Goal: Task Accomplishment & Management: Manage account settings

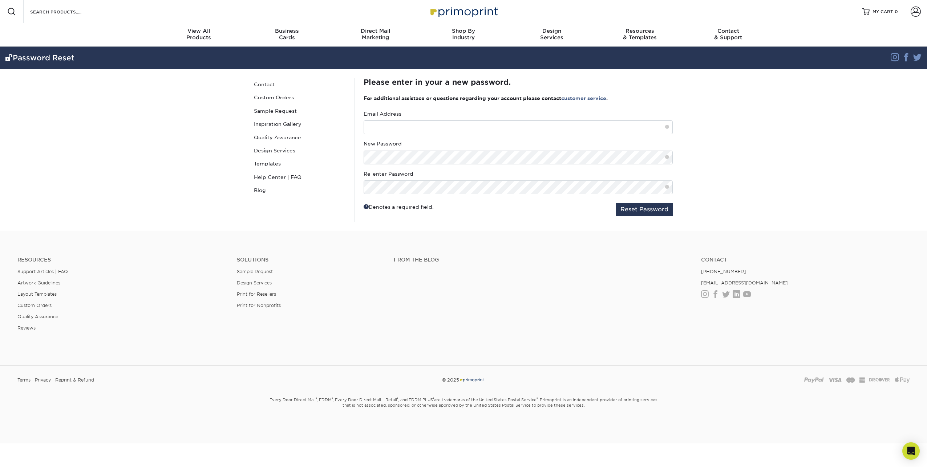
click at [525, 416] on small "Every Door Direct Mail ® , EDDM ® , Every Door Direct Mail – Retail ® , and EDD…" at bounding box center [463, 410] width 425 height 32
click at [412, 127] on input "text" at bounding box center [518, 127] width 309 height 14
type input "ipuig@akoustis.com"
click at [661, 213] on button "Reset Password" at bounding box center [644, 209] width 57 height 13
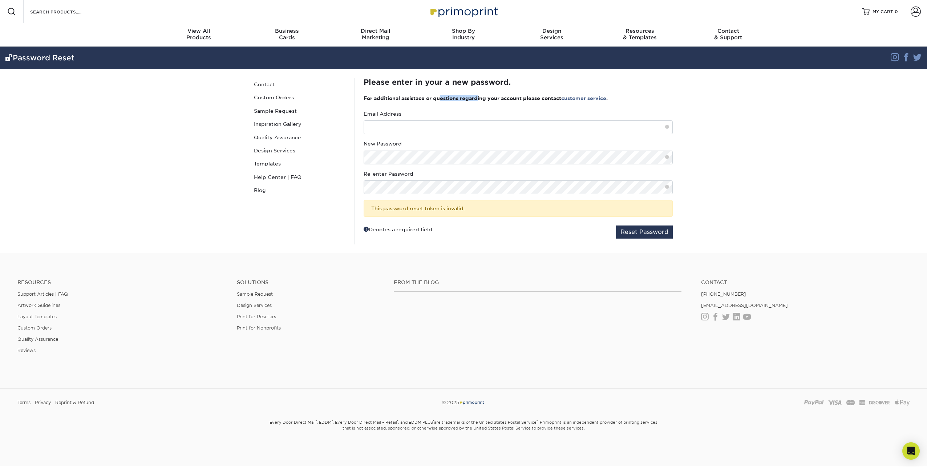
drag, startPoint x: 443, startPoint y: 99, endPoint x: 478, endPoint y: 99, distance: 35.2
click at [478, 99] on h3 "For additional assistace or questions regarding your account please contact cus…" at bounding box center [518, 98] width 309 height 6
drag, startPoint x: 478, startPoint y: 99, endPoint x: 459, endPoint y: 106, distance: 20.5
click at [459, 106] on div "Please enter in your a new password. For additional assistace or questions rega…" at bounding box center [518, 161] width 309 height 166
drag, startPoint x: 813, startPoint y: 138, endPoint x: 822, endPoint y: 125, distance: 15.6
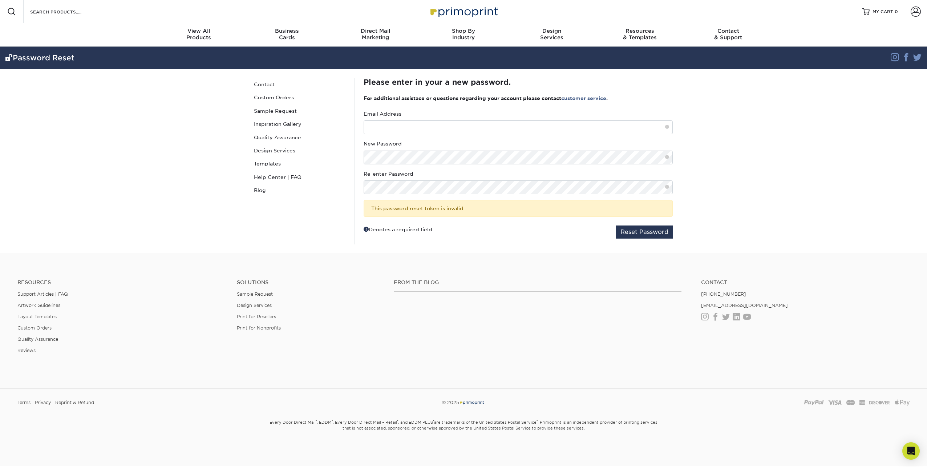
click at [813, 138] on section "Password Reset Instagram Facebook Twitter Password Reset Contact Custom Orders …" at bounding box center [463, 150] width 927 height 206
click at [412, 122] on input "text" at bounding box center [518, 127] width 309 height 14
type input "ipuig@akoustis.com"
click at [616, 225] on button "Reset Password" at bounding box center [644, 231] width 57 height 13
click at [827, 161] on section "Password Reset Instagram Facebook Twitter Password Reset Contact Custom Orders …" at bounding box center [463, 150] width 927 height 206
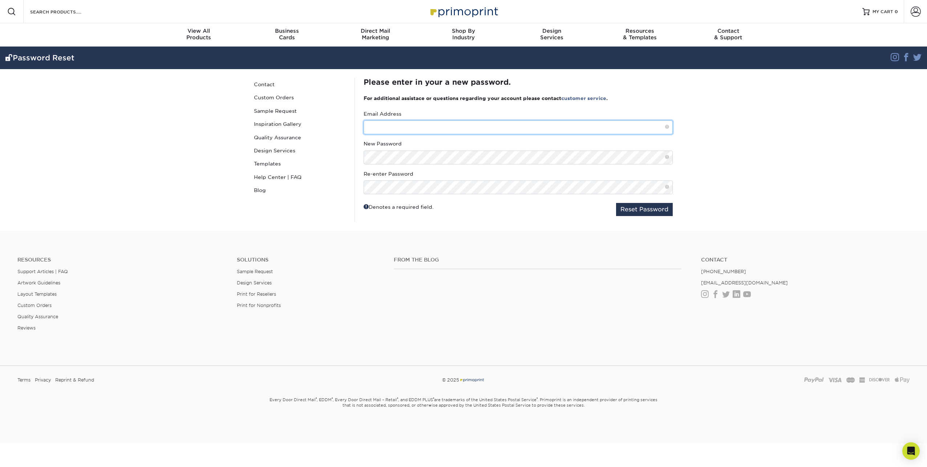
click at [434, 122] on input "text" at bounding box center [518, 127] width 309 height 14
type input "ipuig@akoustis.com"
click at [616, 203] on button "Reset Password" at bounding box center [644, 209] width 57 height 13
